Goal: Task Accomplishment & Management: Complete application form

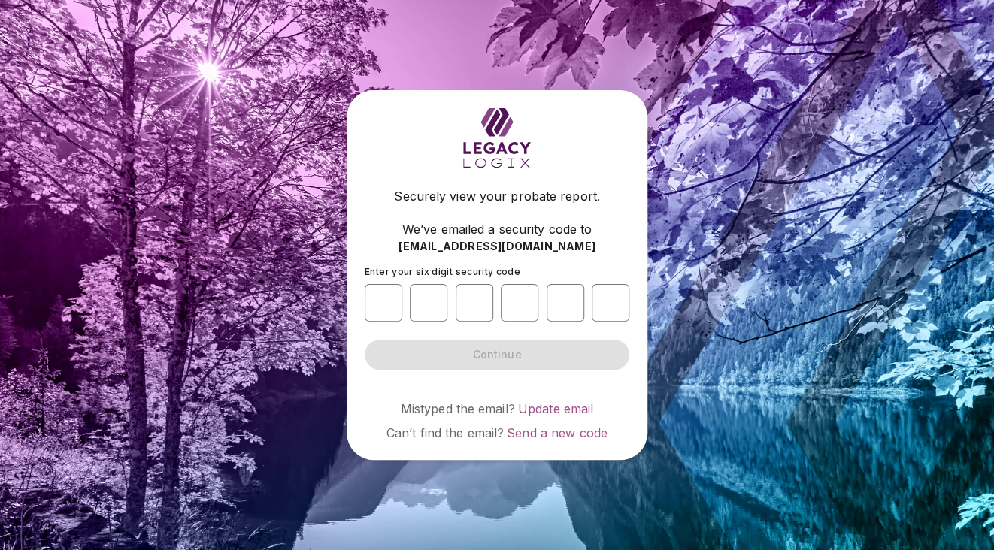
drag, startPoint x: 158, startPoint y: 104, endPoint x: 447, endPoint y: 337, distance: 371.5
click at [158, 104] on div "Securely view your probate report. We’ve emailed a security code to [EMAIL_ADDR…" at bounding box center [497, 275] width 994 height 550
click at [380, 297] on input "number" at bounding box center [383, 303] width 38 height 38
type input "*"
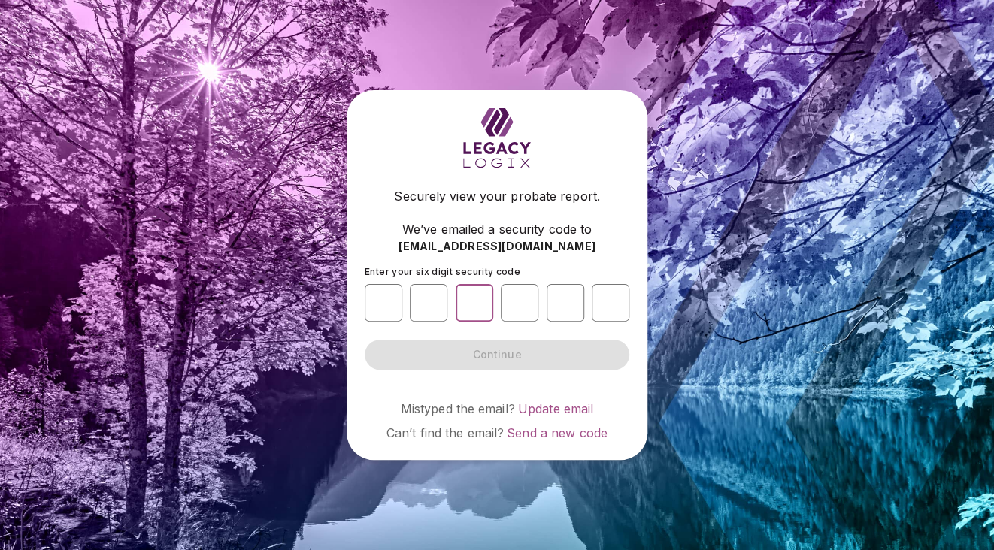
type input "*"
click at [758, 479] on div "Securely view your probate report. We’ve emailed a security code to [EMAIL_ADDR…" at bounding box center [497, 275] width 994 height 550
click at [516, 303] on input "number" at bounding box center [520, 303] width 38 height 38
type input "*"
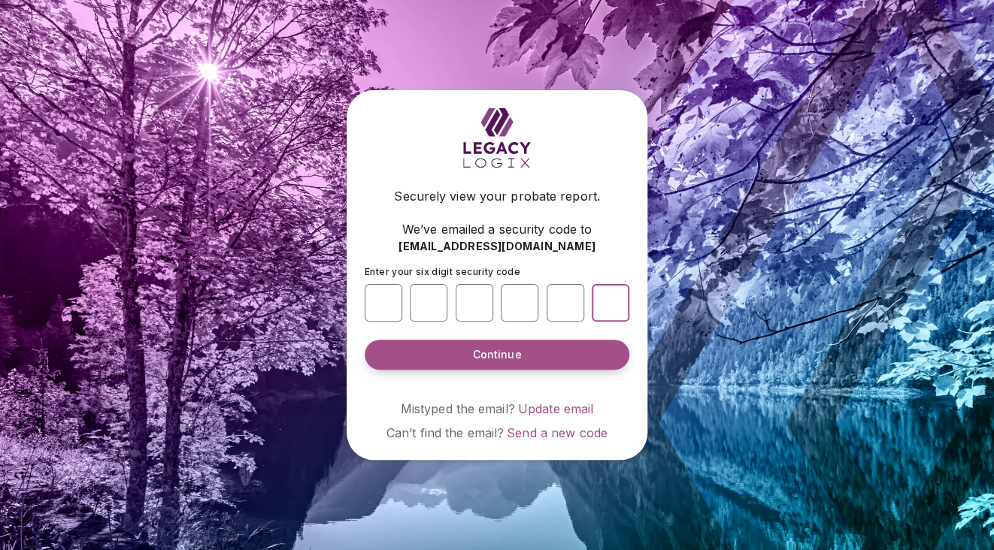
type input "*"
click at [542, 355] on button "Continue" at bounding box center [496, 355] width 265 height 30
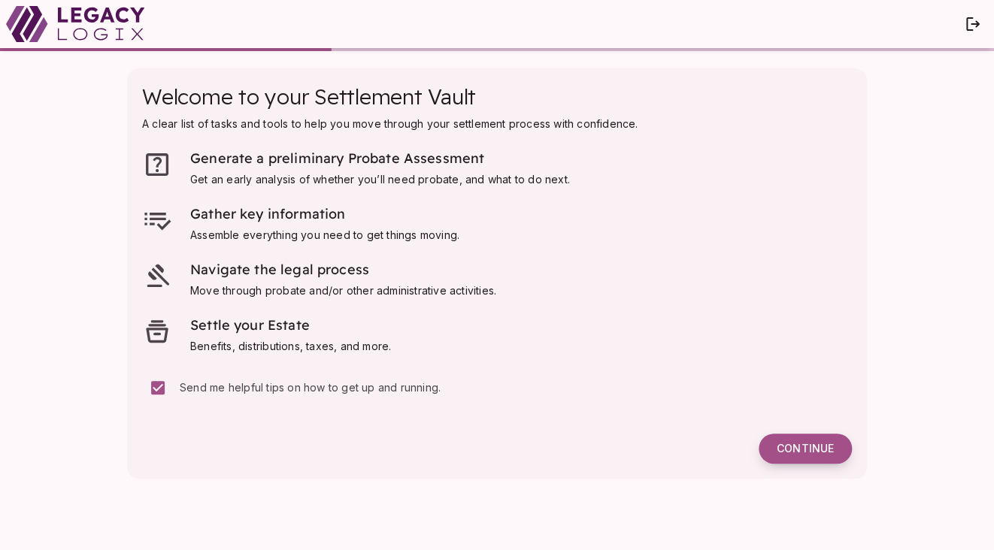
click at [797, 443] on span "Continue" at bounding box center [804, 449] width 57 height 14
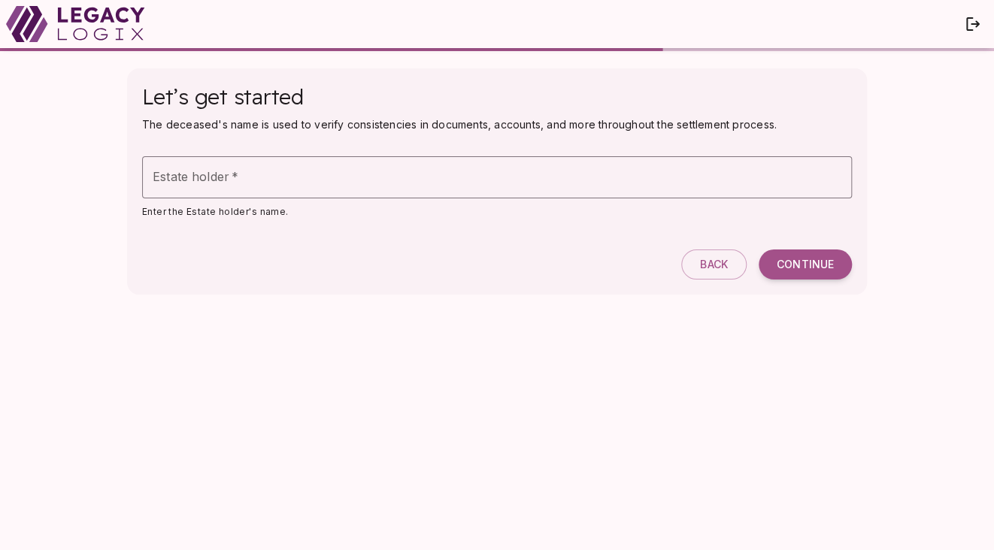
click at [207, 340] on div "Let’s get started The deceased's name is used to verify consistencies in docume…" at bounding box center [497, 300] width 770 height 495
click at [704, 265] on span "Back" at bounding box center [714, 265] width 28 height 14
